Goal: Book appointment/travel/reservation

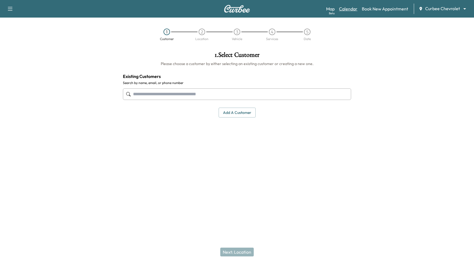
click at [350, 7] on link "Calendar" at bounding box center [348, 8] width 18 height 7
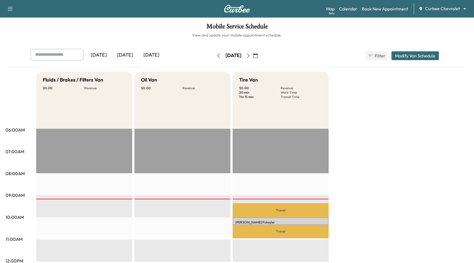
click at [432, 9] on body "Support Log Out Map Beta Calendar Book New Appointment Curbee Chevrolet *******…" at bounding box center [237, 131] width 474 height 263
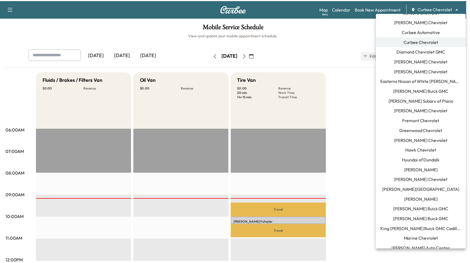
scroll to position [212, 0]
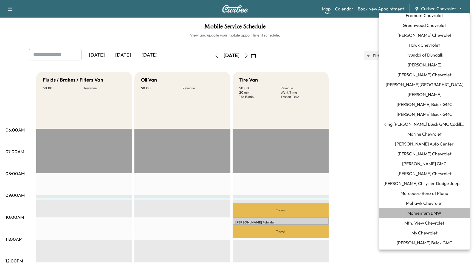
click at [444, 210] on li "Momentum BMW" at bounding box center [424, 213] width 90 height 10
